Goal: Information Seeking & Learning: Learn about a topic

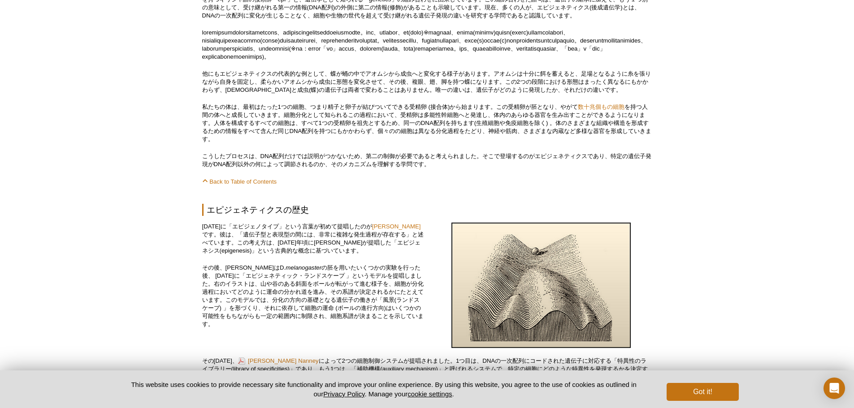
scroll to position [413, 0]
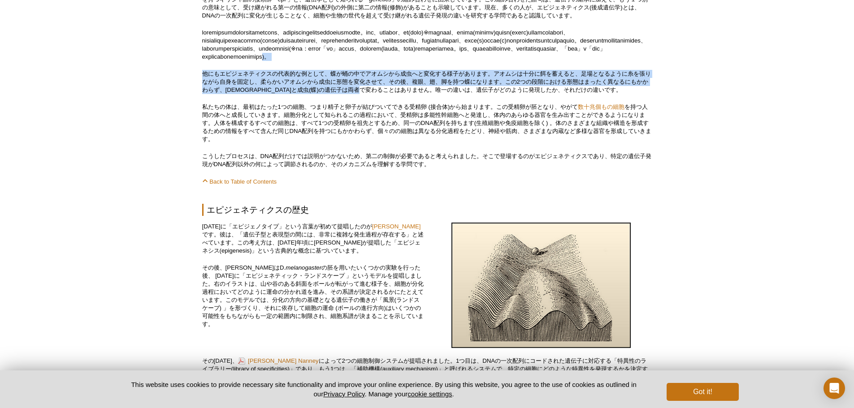
drag, startPoint x: 394, startPoint y: 76, endPoint x: 421, endPoint y: 119, distance: 51.2
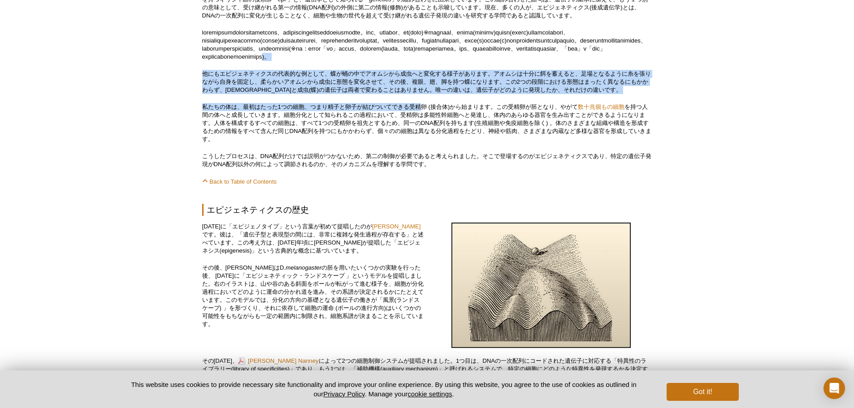
click at [421, 120] on p "私たちの体は、最初はたった1つの細胞、つまり精子と卵子が結びついてできる受精卵 (接合体)から始まります。この受精卵が胚となり、やがて 数十兆個もの細胞 を持…" at bounding box center [427, 123] width 450 height 40
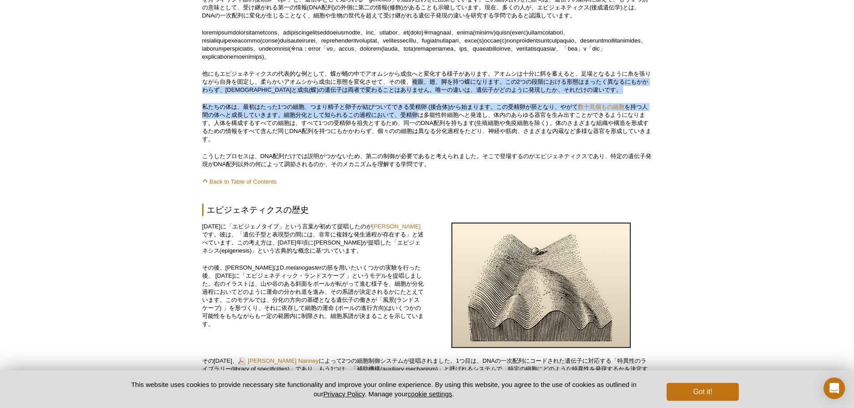
drag, startPoint x: 425, startPoint y: 130, endPoint x: 417, endPoint y: 97, distance: 34.5
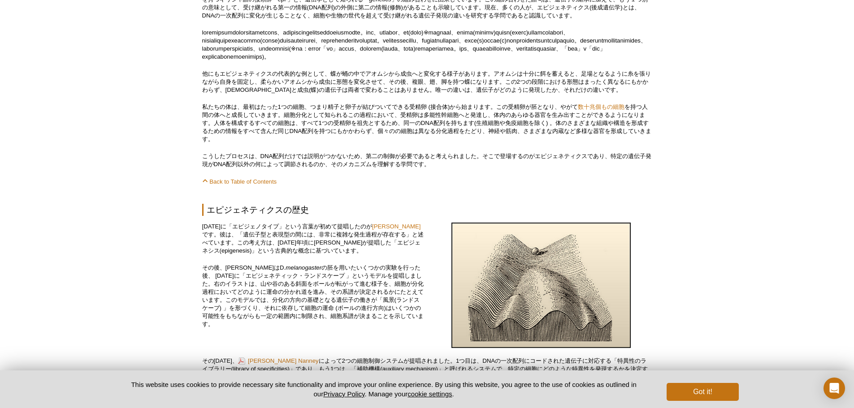
click at [417, 94] on p "他にもエピジェネティクスの代表的な例として、蝶が蛹の中でアオムシから成虫へと変化する様子があります。アオムシは十分に餌を蓄えると、足場となるように糸を張りなが…" at bounding box center [427, 82] width 450 height 24
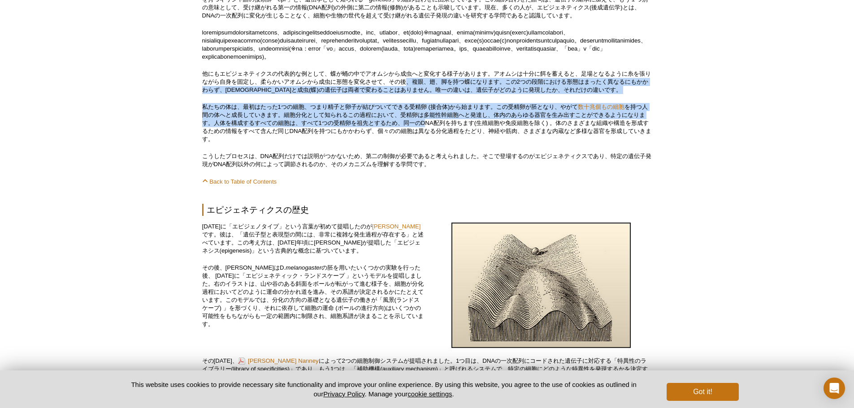
drag, startPoint x: 416, startPoint y: 95, endPoint x: 434, endPoint y: 146, distance: 53.3
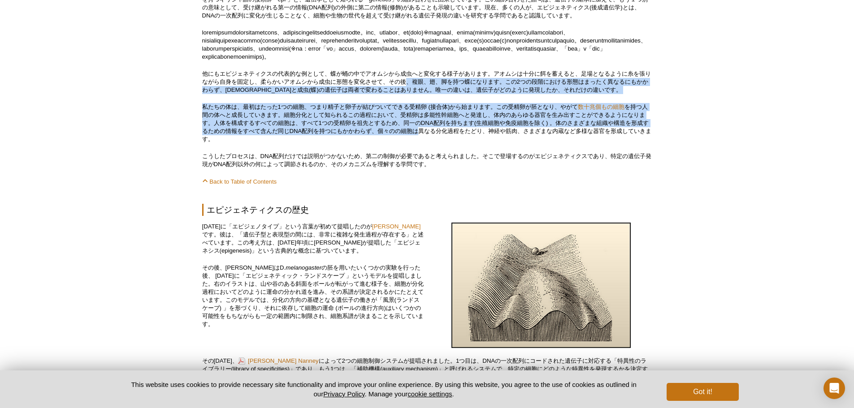
click at [434, 143] on p "私たちの体は、最初はたった1つの細胞、つまり精子と卵子が結びついてできる受精卵 (接合体)から始まります。この受精卵が胚となり、やがて 数十兆個もの細胞 を持…" at bounding box center [427, 123] width 450 height 40
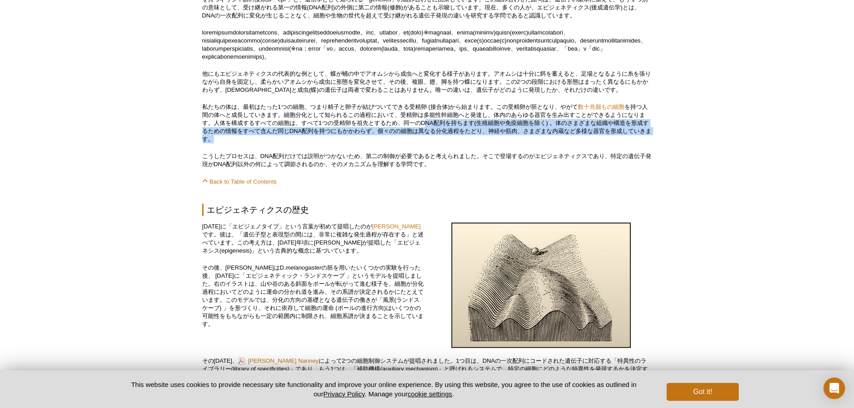
drag, startPoint x: 435, startPoint y: 152, endPoint x: 429, endPoint y: 134, distance: 18.9
click at [430, 135] on p "私たちの体は、最初はたった1つの細胞、つまり精子と卵子が結びついてできる受精卵 (接合体)から始まります。この受精卵が胚となり、やがて 数十兆個もの細胞 を持…" at bounding box center [427, 123] width 450 height 40
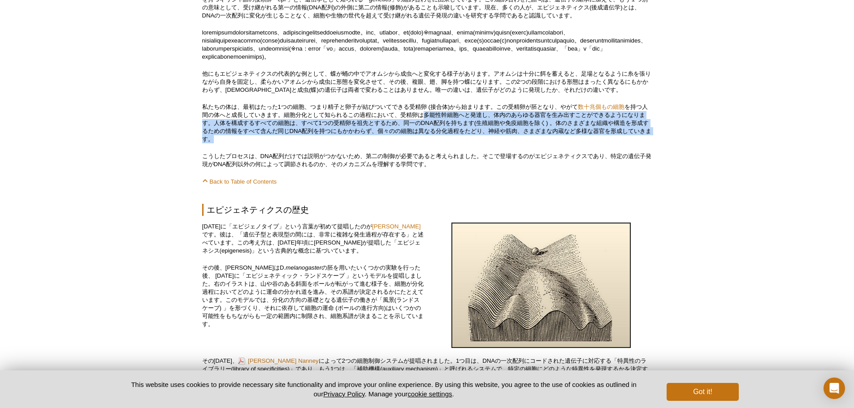
click at [429, 134] on p "私たちの体は、最初はたった1つの細胞、つまり精子と卵子が結びついてできる受精卵 (接合体)から始まります。この受精卵が胚となり、やがて 数十兆個もの細胞 を持…" at bounding box center [427, 123] width 450 height 40
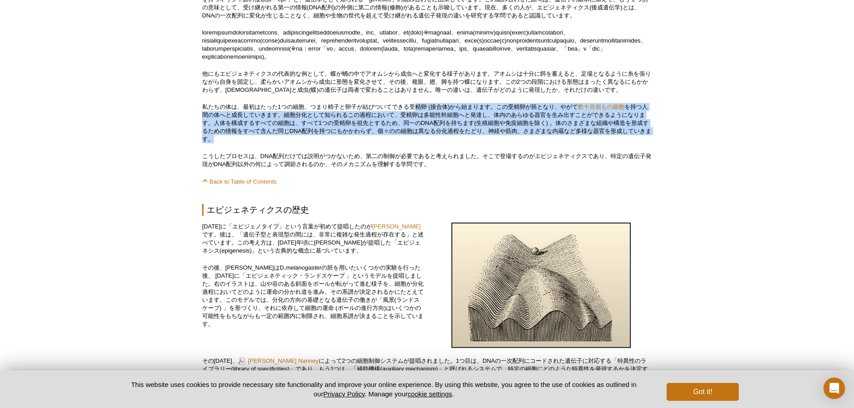
drag, startPoint x: 417, startPoint y: 118, endPoint x: 433, endPoint y: 156, distance: 41.0
click at [432, 143] on p "私たちの体は、最初はたった1つの細胞、つまり精子と卵子が結びついてできる受精卵 (接合体)から始まります。この受精卵が胚となり、やがて 数十兆個もの細胞 を持…" at bounding box center [427, 123] width 450 height 40
click at [431, 143] on p "私たちの体は、最初はたった1つの細胞、つまり精子と卵子が結びついてできる受精卵 (接合体)から始まります。この受精卵が胚となり、やがて 数十兆個もの細胞 を持…" at bounding box center [427, 123] width 450 height 40
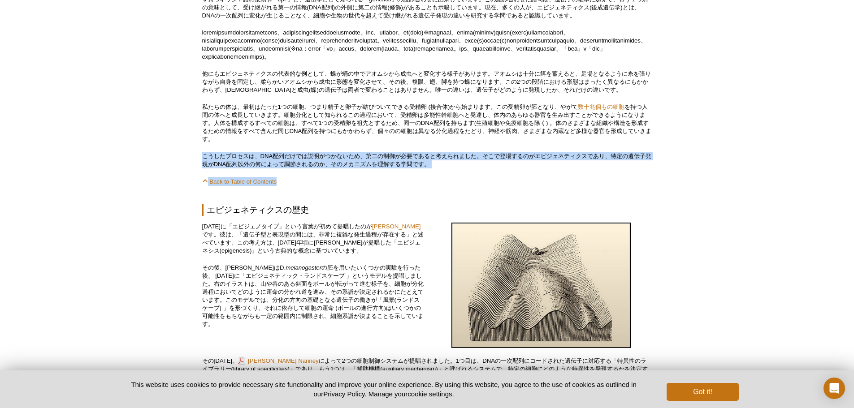
drag, startPoint x: 431, startPoint y: 157, endPoint x: 446, endPoint y: 191, distance: 37.3
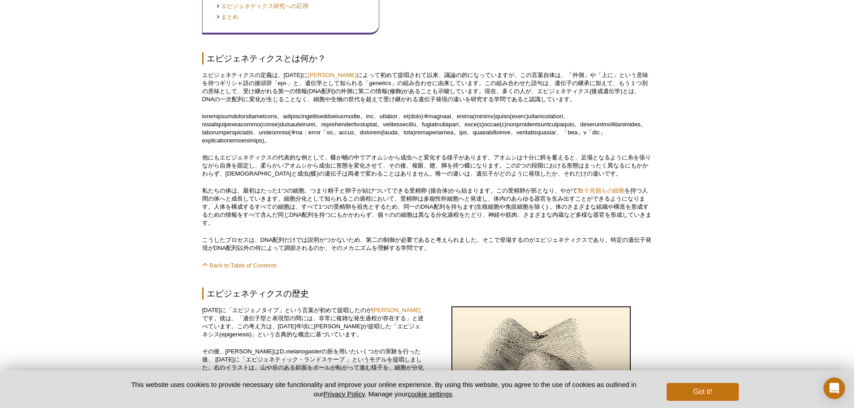
scroll to position [323, 0]
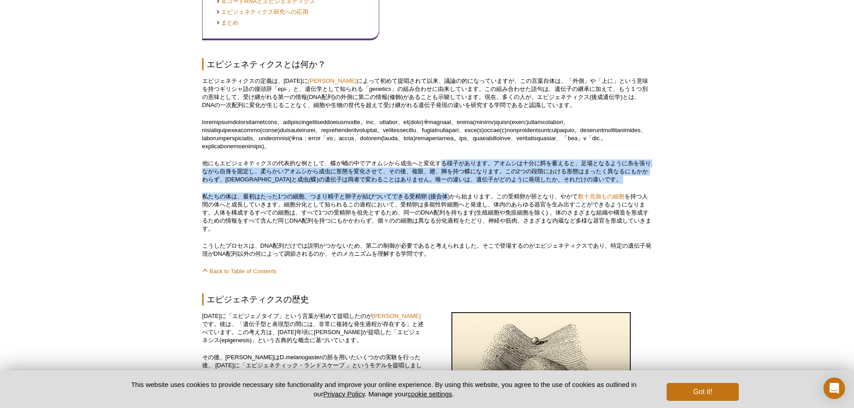
click at [450, 211] on p "私たちの体は、最初はたった1つの細胞、つまり精子と卵子が結びついてできる受精卵 (接合体)から始まります。この受精卵が胚となり、やがて 数十兆個もの細胞 を持…" at bounding box center [427, 213] width 450 height 40
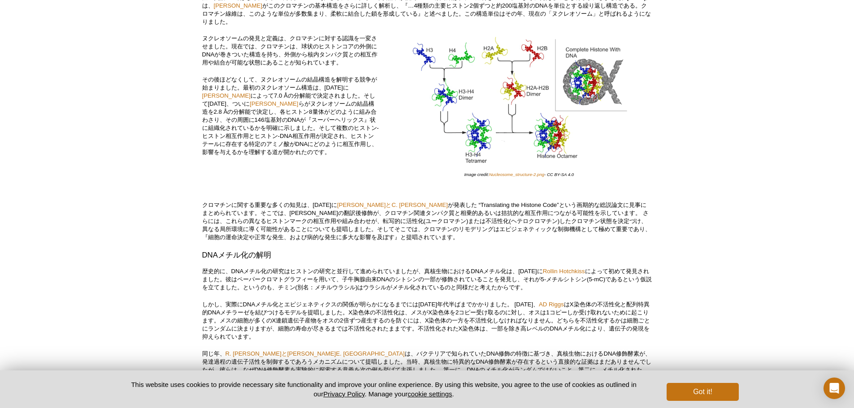
scroll to position [1251, 0]
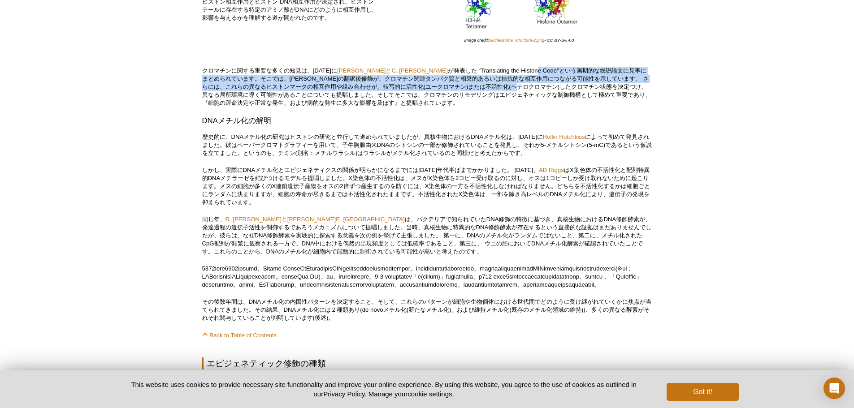
drag, startPoint x: 520, startPoint y: 78, endPoint x: 530, endPoint y: 98, distance: 22.1
click at [530, 97] on p "クロマチンに関する重要な多くの知見は、[DATE]に [PERSON_NAME]とC. [PERSON_NAME] が発表した “Translating th…" at bounding box center [427, 87] width 450 height 40
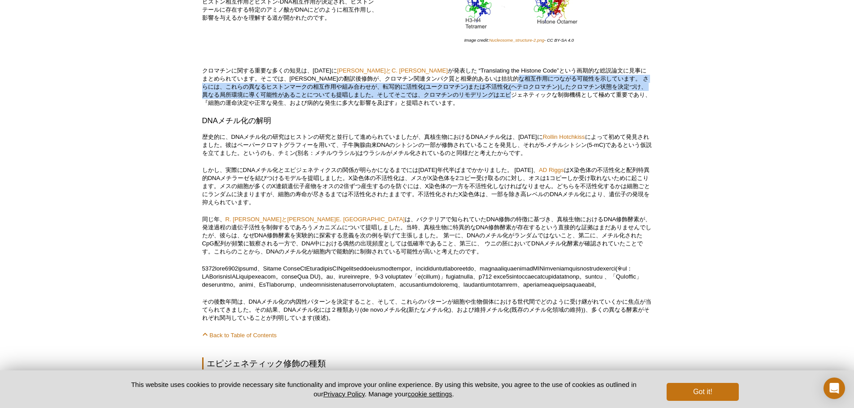
drag, startPoint x: 533, startPoint y: 105, endPoint x: 533, endPoint y: 82, distance: 23.3
click at [533, 82] on p "クロマチンに関する重要な多くの知見は、[DATE]に [PERSON_NAME]とC. [PERSON_NAME] が発表した “Translating th…" at bounding box center [427, 87] width 450 height 40
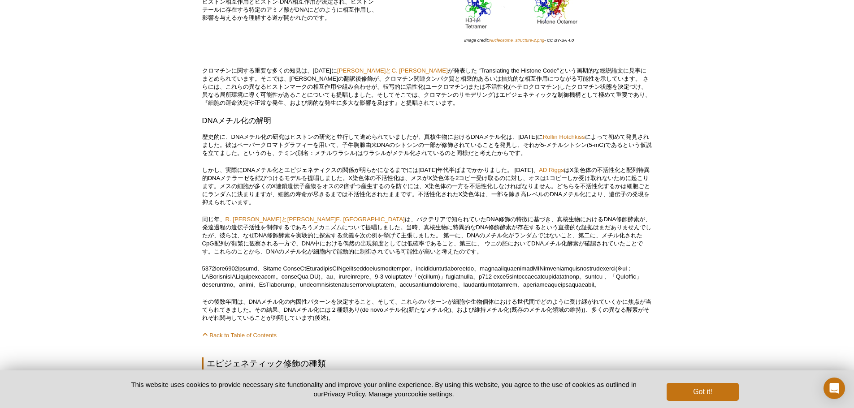
click at [533, 82] on p "クロマチンに関する重要な多くの知見は、[DATE]に [PERSON_NAME]とC. [PERSON_NAME] が発表した “Translating th…" at bounding box center [427, 87] width 450 height 40
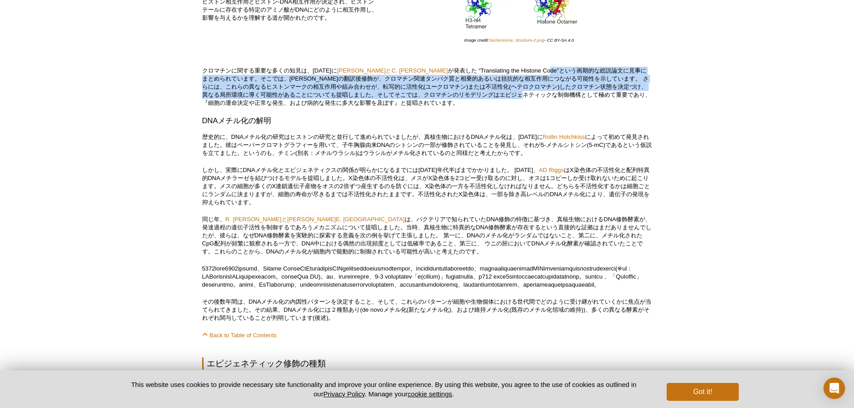
drag, startPoint x: 530, startPoint y: 78, endPoint x: 545, endPoint y: 110, distance: 35.3
click at [544, 107] on p "クロマチンに関する重要な多くの知見は、[DATE]に [PERSON_NAME]とC. [PERSON_NAME] が発表した “Translating th…" at bounding box center [427, 87] width 450 height 40
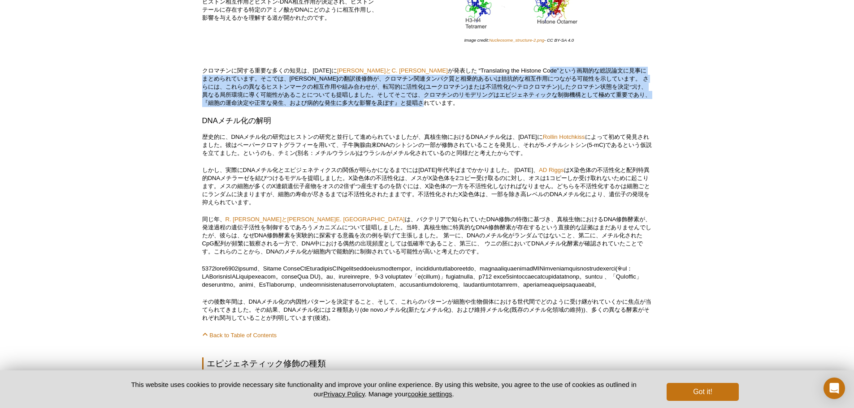
click at [545, 107] on p "クロマチンに関する重要な多くの知見は、[DATE]に [PERSON_NAME]とC. [PERSON_NAME] が発表した “Translating th…" at bounding box center [427, 87] width 450 height 40
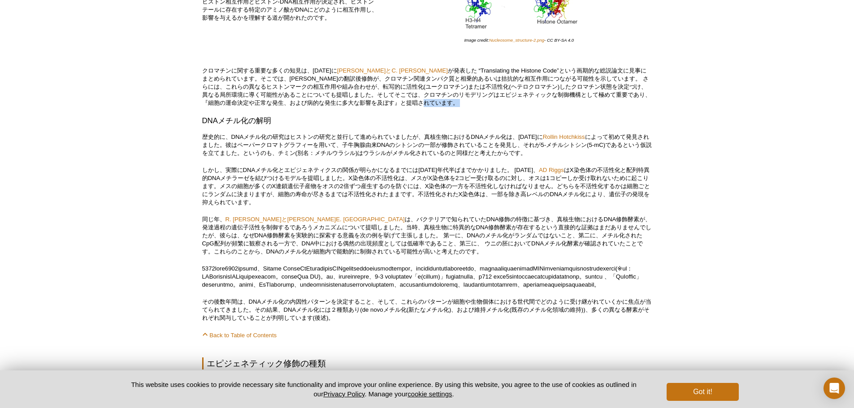
click at [545, 107] on p "クロマチンに関する重要な多くの知見は、[DATE]に [PERSON_NAME]とC. [PERSON_NAME] が発表した “Translating th…" at bounding box center [427, 87] width 450 height 40
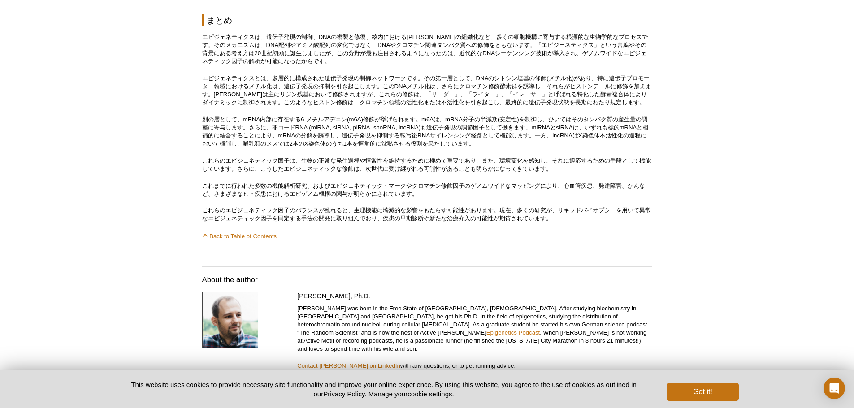
scroll to position [4668, 0]
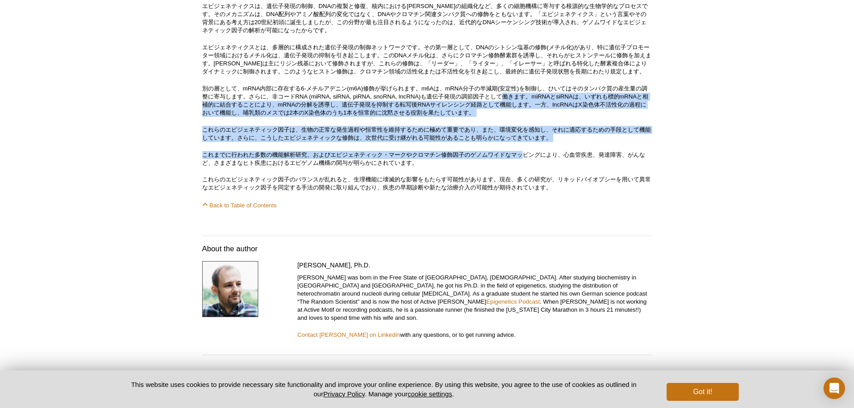
drag, startPoint x: 514, startPoint y: 207, endPoint x: 533, endPoint y: 267, distance: 62.9
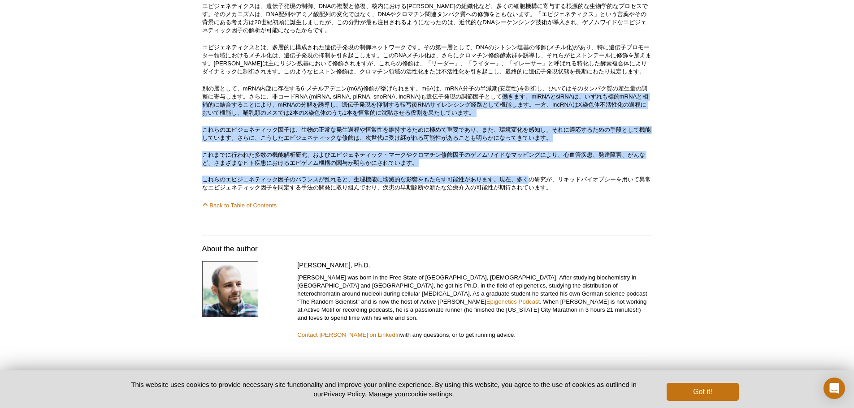
drag, startPoint x: 533, startPoint y: 267, endPoint x: 540, endPoint y: 277, distance: 12.2
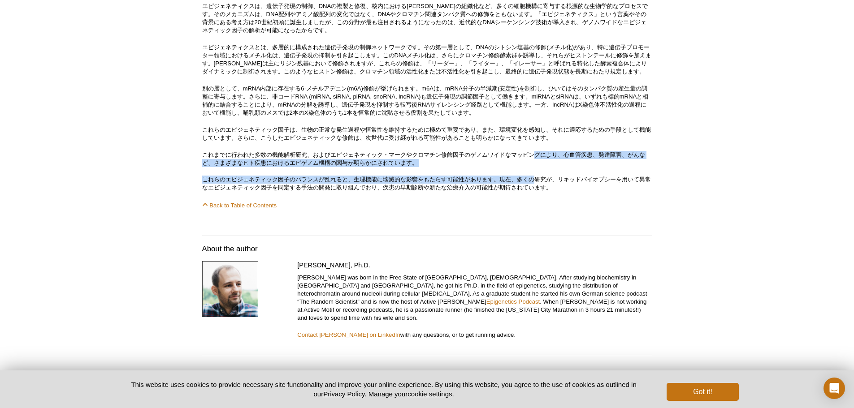
drag, startPoint x: 540, startPoint y: 277, endPoint x: 520, endPoint y: 209, distance: 70.2
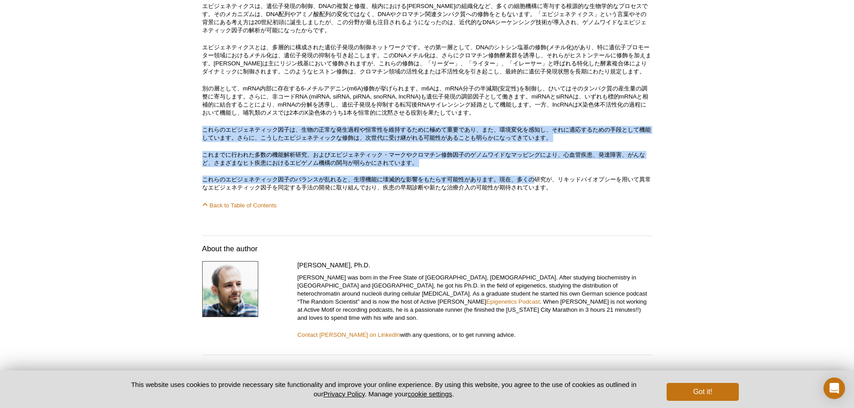
click at [520, 117] on p "別の層として、mRNA内部に存在する6-メチルアデニン(m6A)修飾が挙げられます。m6Aは、mRNA分子の半減期(安定性)を制御し、ひいてはそのタンパク質の…" at bounding box center [427, 101] width 450 height 32
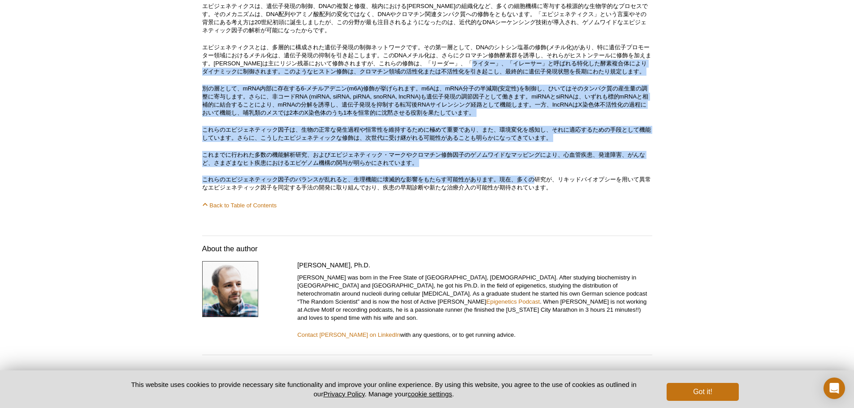
drag, startPoint x: 520, startPoint y: 211, endPoint x: 558, endPoint y: 312, distance: 108.3
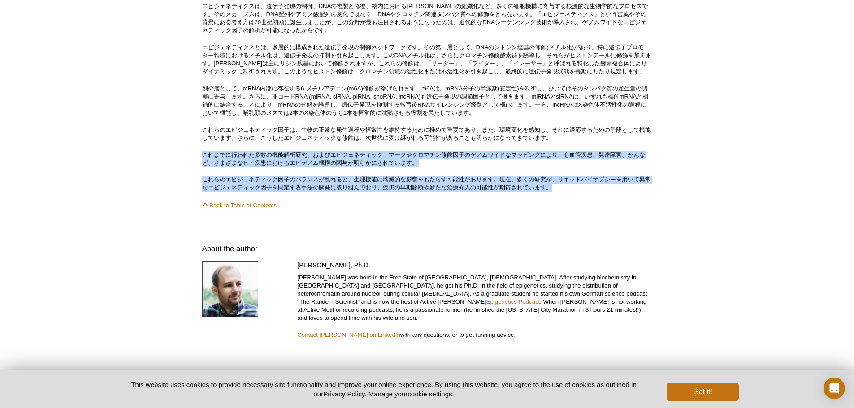
drag, startPoint x: 567, startPoint y: 288, endPoint x: 563, endPoint y: 234, distance: 53.9
click at [563, 142] on p "これらのエピジェネティック因子は、生物の正常な発生過程や恒常性を維持するために極めて重要であり、また、環境変化を感知し、それに適応するための手段として機能して…" at bounding box center [427, 134] width 450 height 16
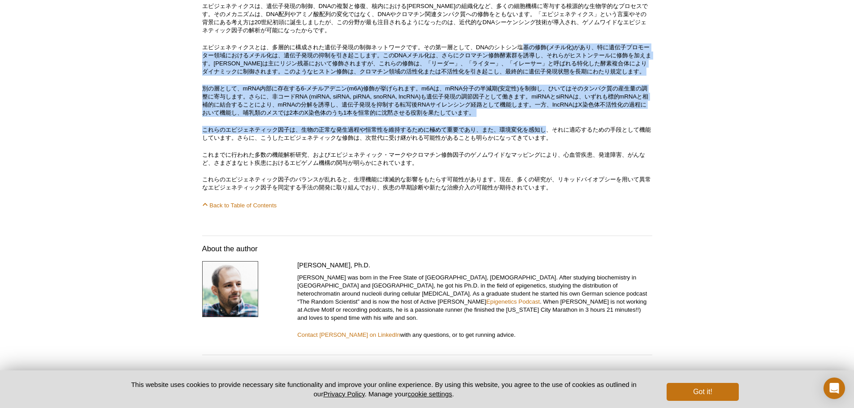
drag, startPoint x: 529, startPoint y: 141, endPoint x: 552, endPoint y: 231, distance: 93.3
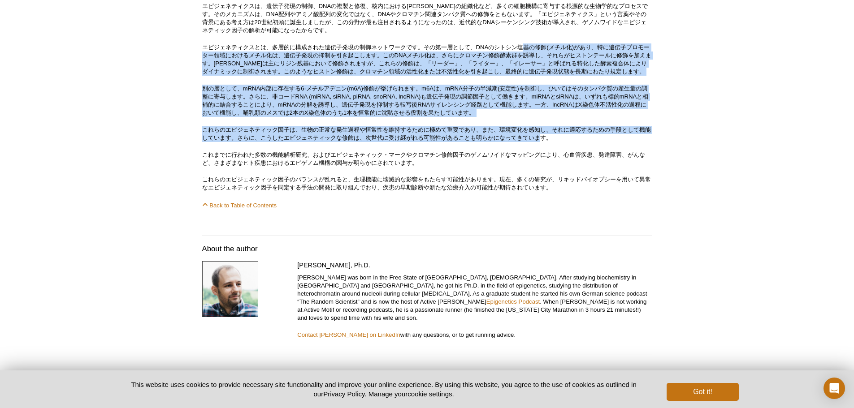
click at [552, 142] on p "これらのエピジェネティック因子は、生物の正常な発生過程や恒常性を維持するために極めて重要であり、また、環境変化を感知し、それに適応するための手段として機能して…" at bounding box center [427, 134] width 450 height 16
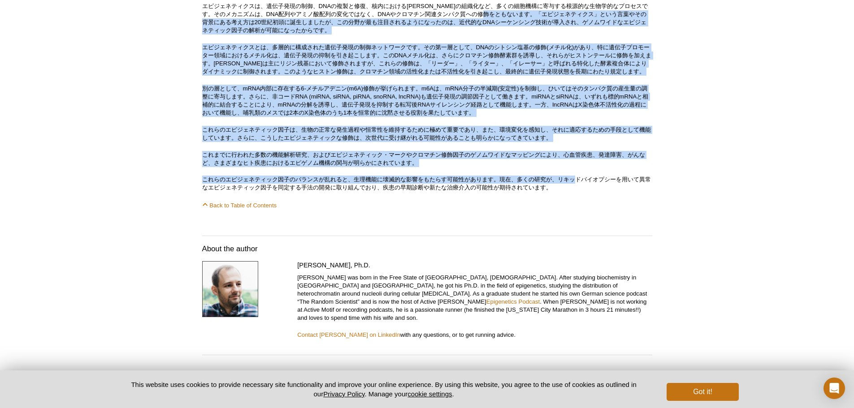
drag, startPoint x: 576, startPoint y: 275, endPoint x: 511, endPoint y: 110, distance: 177.2
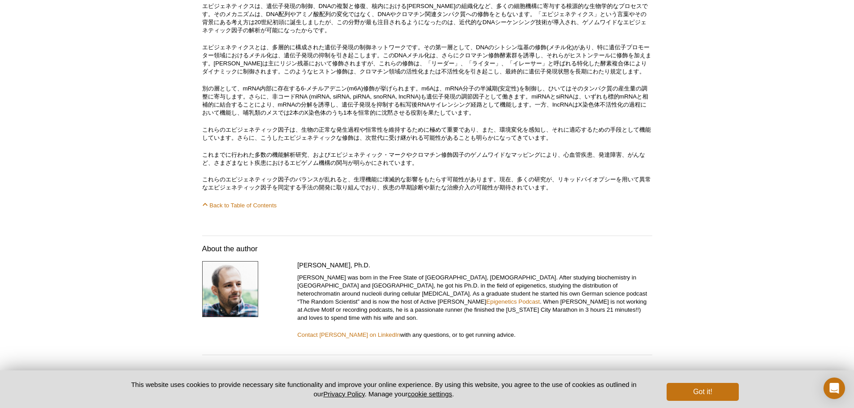
click at [510, 35] on p "エピジェネティクスは、遺伝子発現の制御、DNAの複製と修復、核内における[PERSON_NAME]の組織化など、多くの細胞機構に寄与する根源的な生物学的なプロ…" at bounding box center [427, 18] width 450 height 32
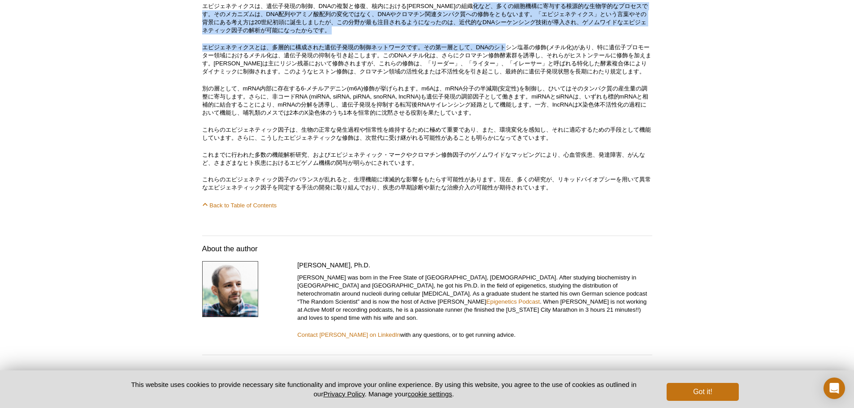
drag, startPoint x: 504, startPoint y: 95, endPoint x: 509, endPoint y: 147, distance: 53.1
click at [509, 76] on p "エピジェネティクスとは、多層的に構成された遺伝子発現の制御ネットワークです。その第一層として、DNAのシトシン塩基の修飾(メチル化)があり、特に遺伝子プロモー…" at bounding box center [427, 59] width 450 height 32
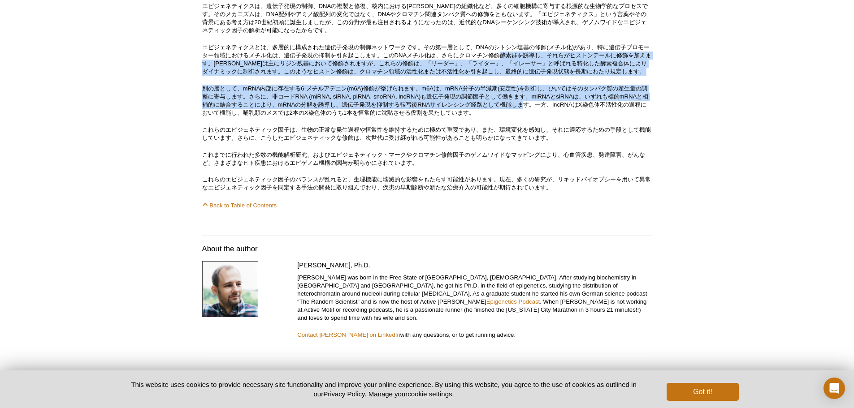
drag, startPoint x: 528, startPoint y: 202, endPoint x: 504, endPoint y: 140, distance: 66.5
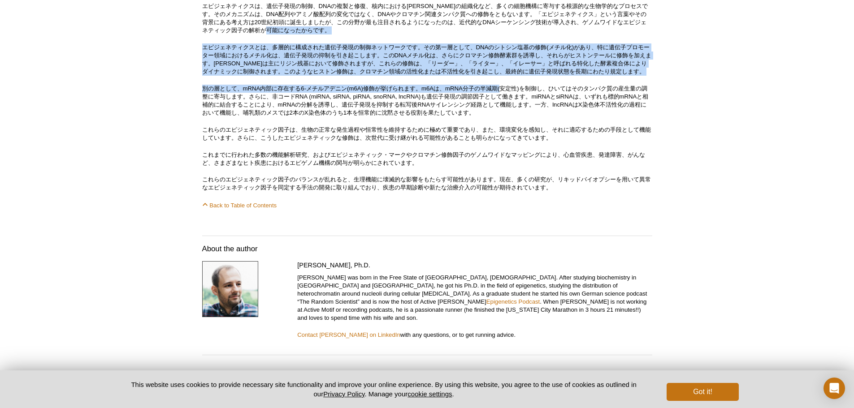
drag, startPoint x: 494, startPoint y: 127, endPoint x: 502, endPoint y: 176, distance: 49.2
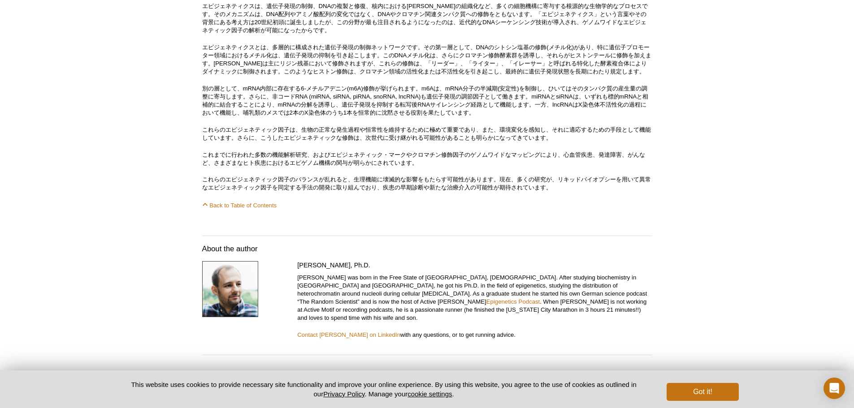
drag, startPoint x: 745, startPoint y: 306, endPoint x: 832, endPoint y: 342, distance: 94.5
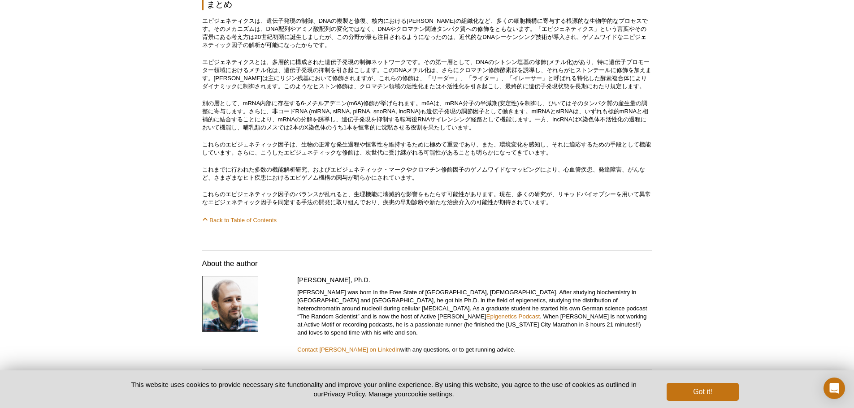
scroll to position [4659, 0]
